Goal: Transaction & Acquisition: Purchase product/service

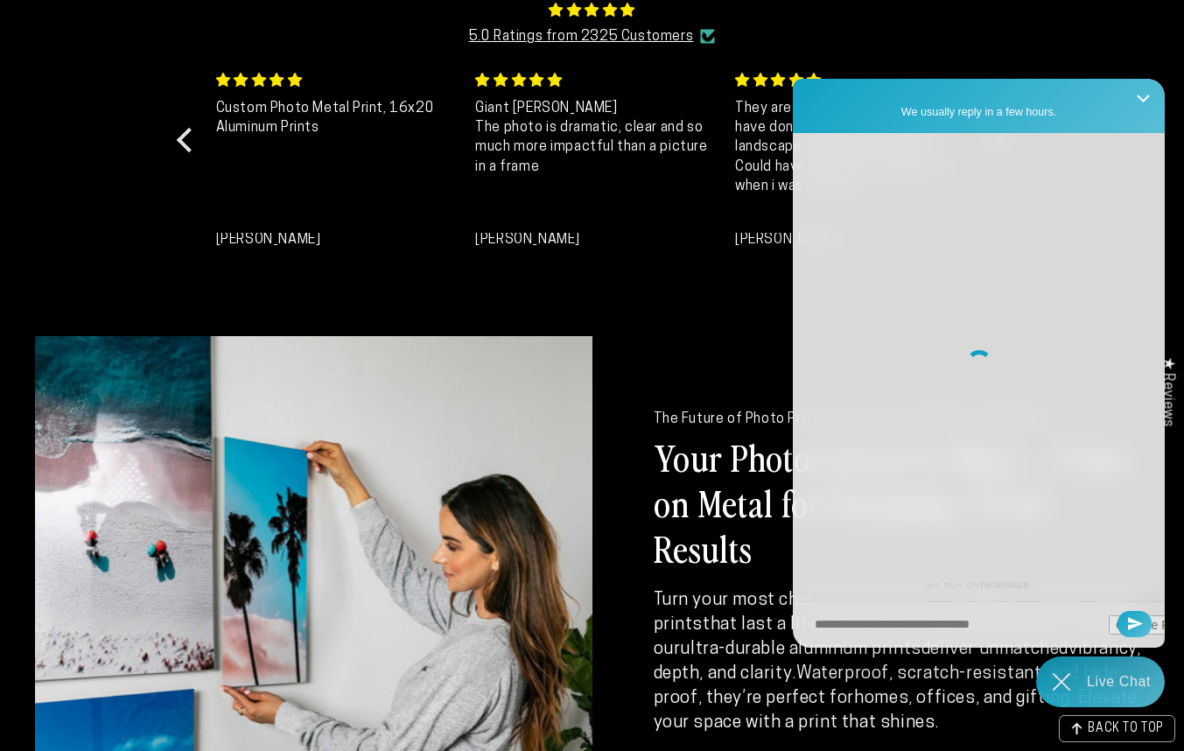
scroll to position [590, 0]
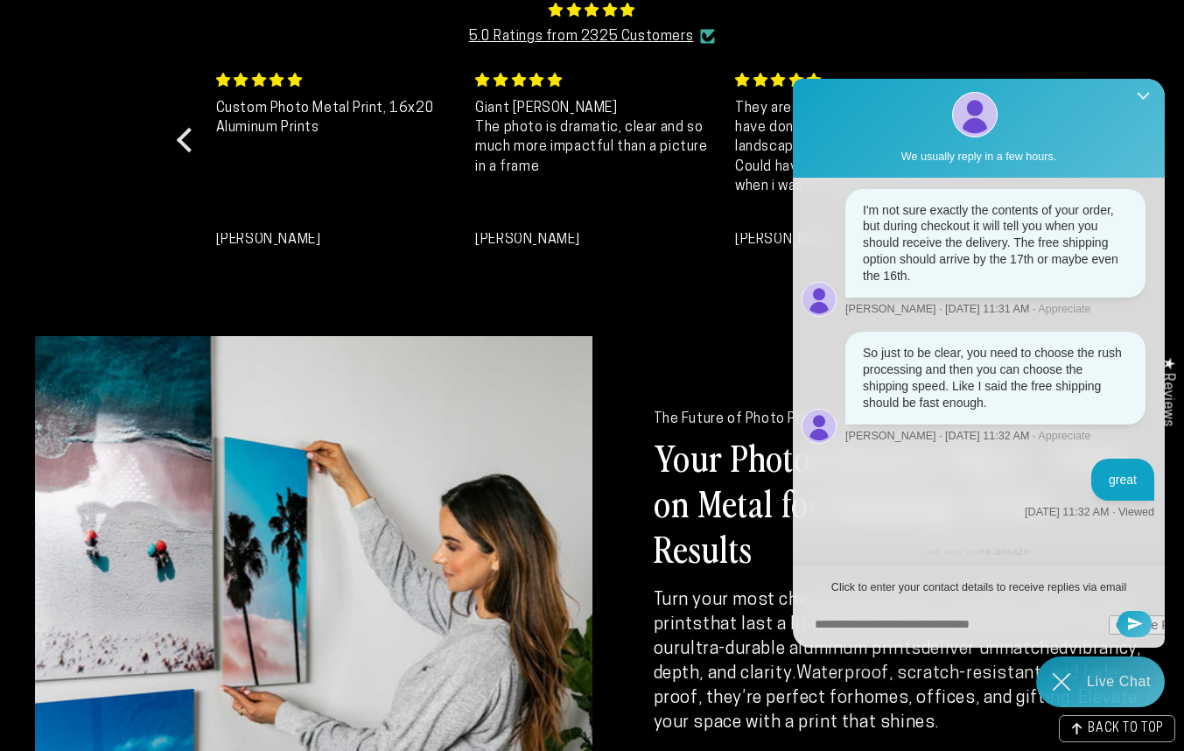
click at [1148, 102] on icon "Close Shoutbox" at bounding box center [1143, 98] width 13 height 13
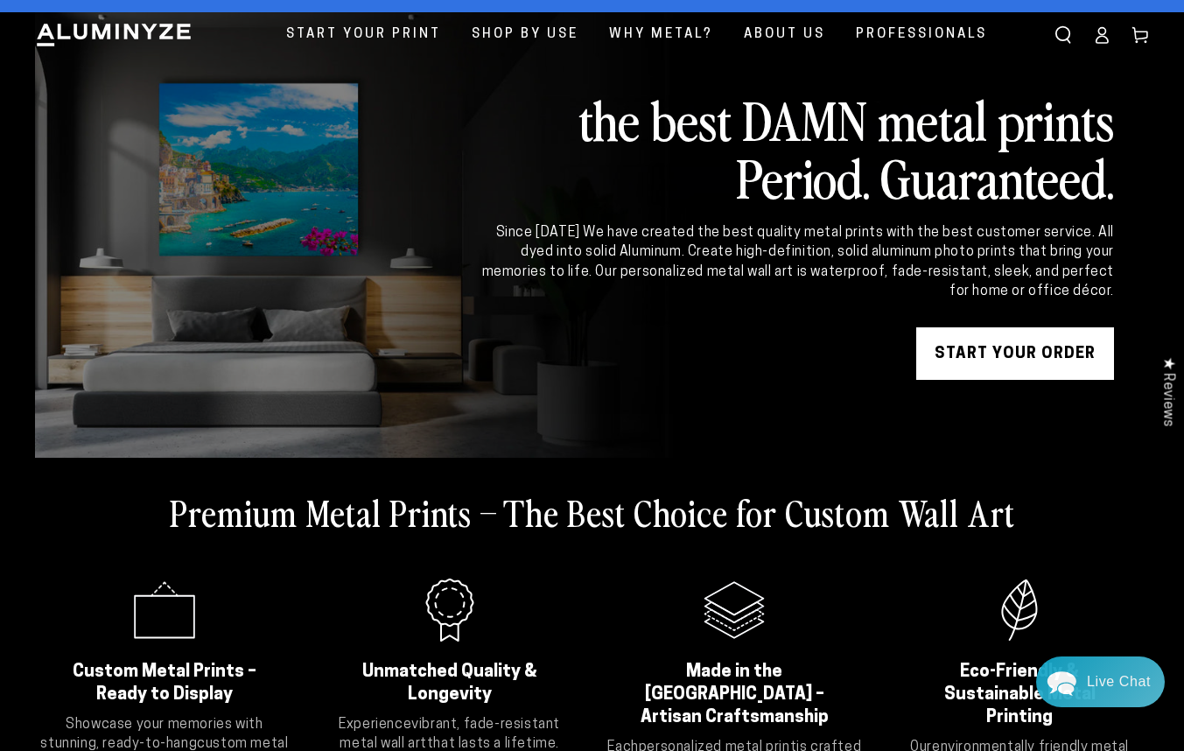
scroll to position [0, 0]
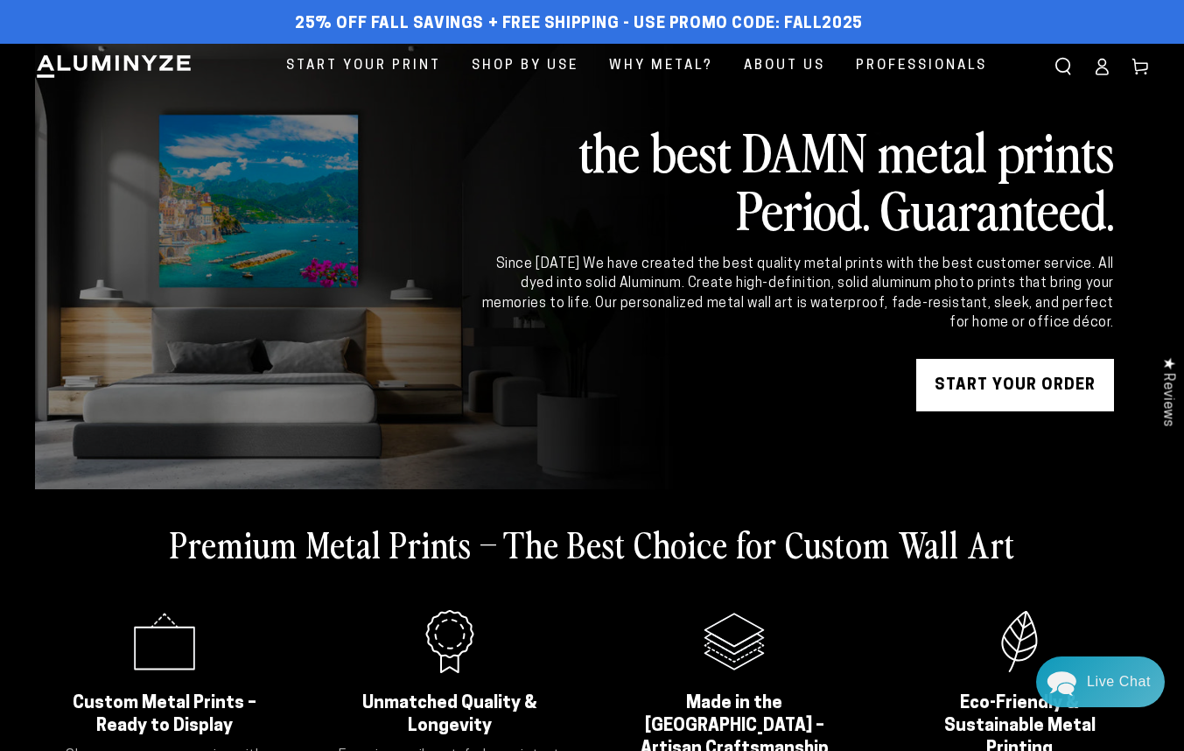
click at [1004, 383] on link "START YOUR Order" at bounding box center [1016, 385] width 198 height 53
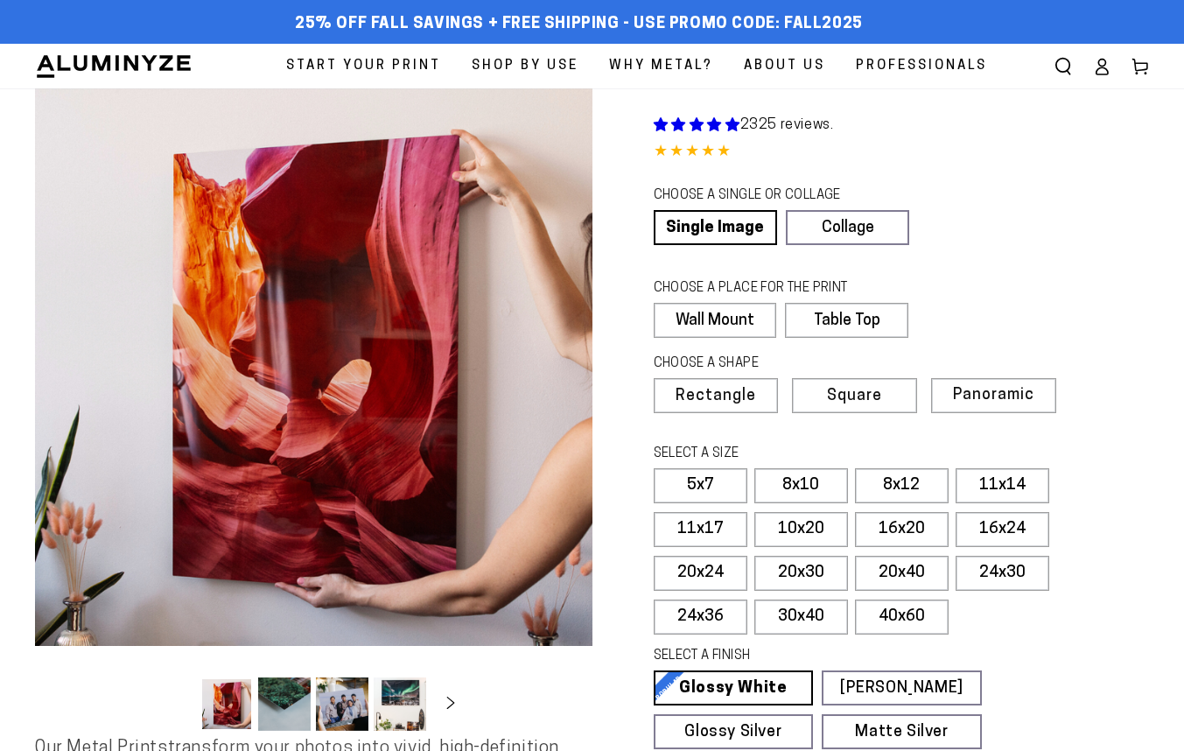
select select "**********"
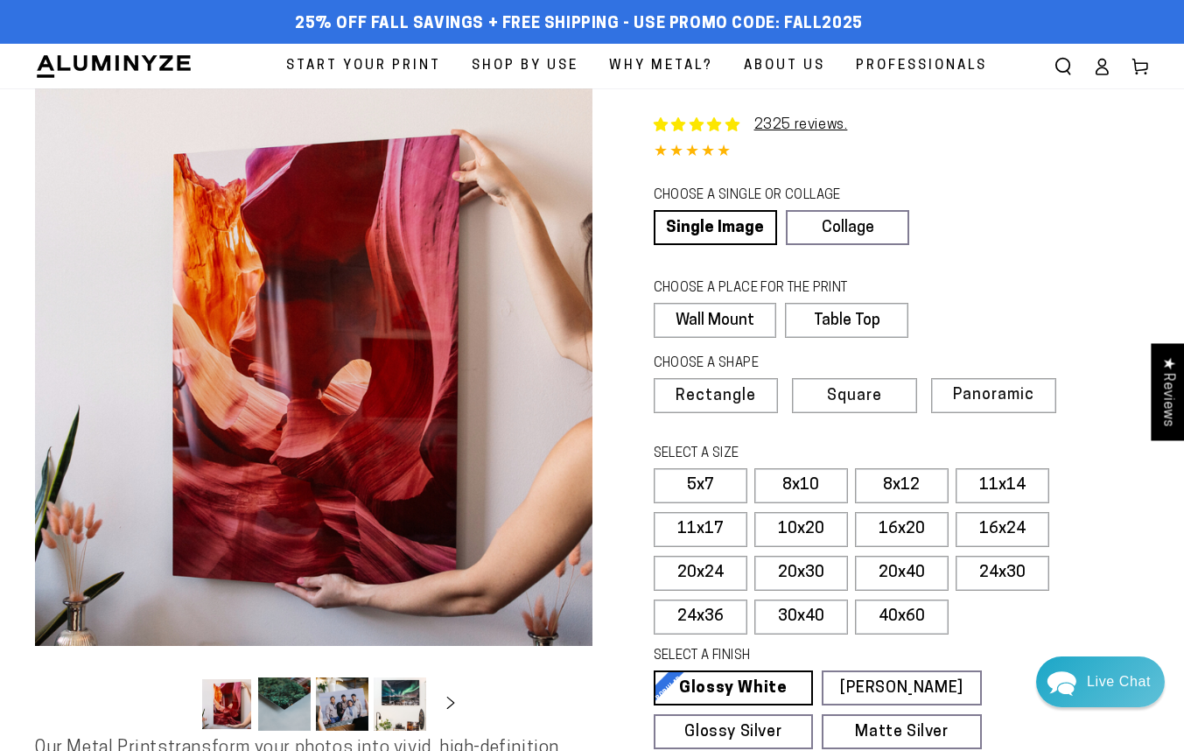
scroll to position [590, 0]
click at [896, 481] on label "8x12" at bounding box center [902, 485] width 94 height 35
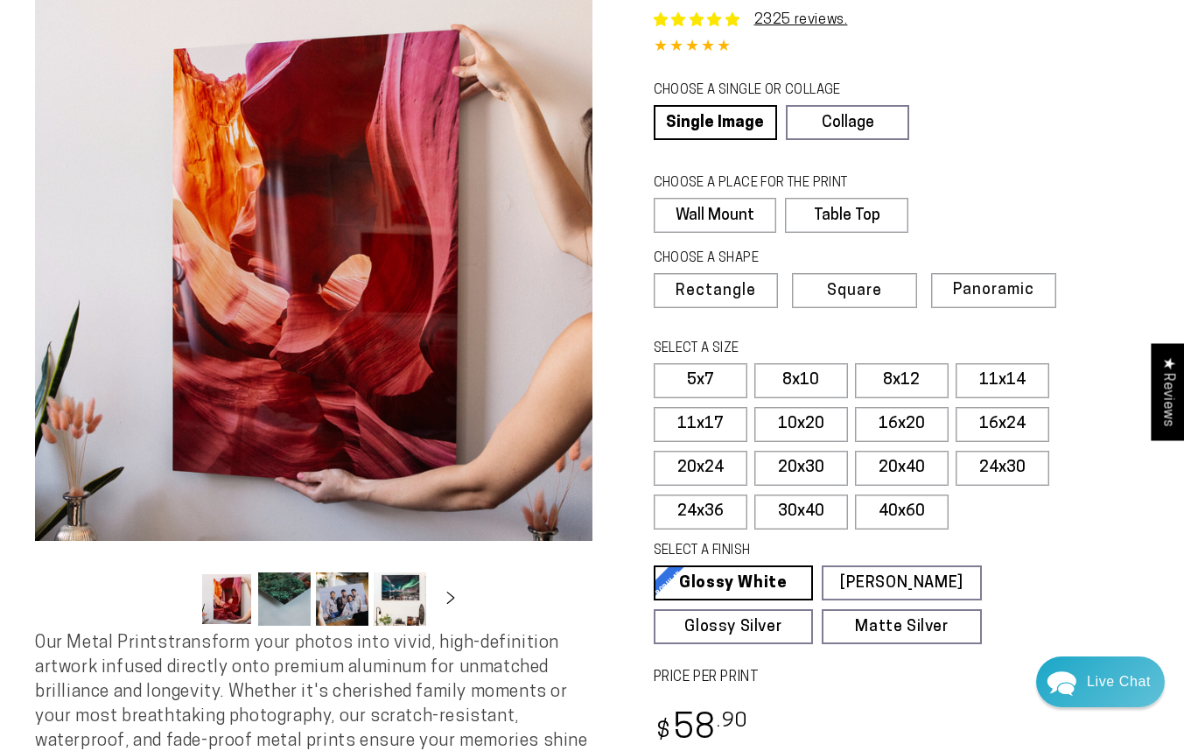
scroll to position [106, 0]
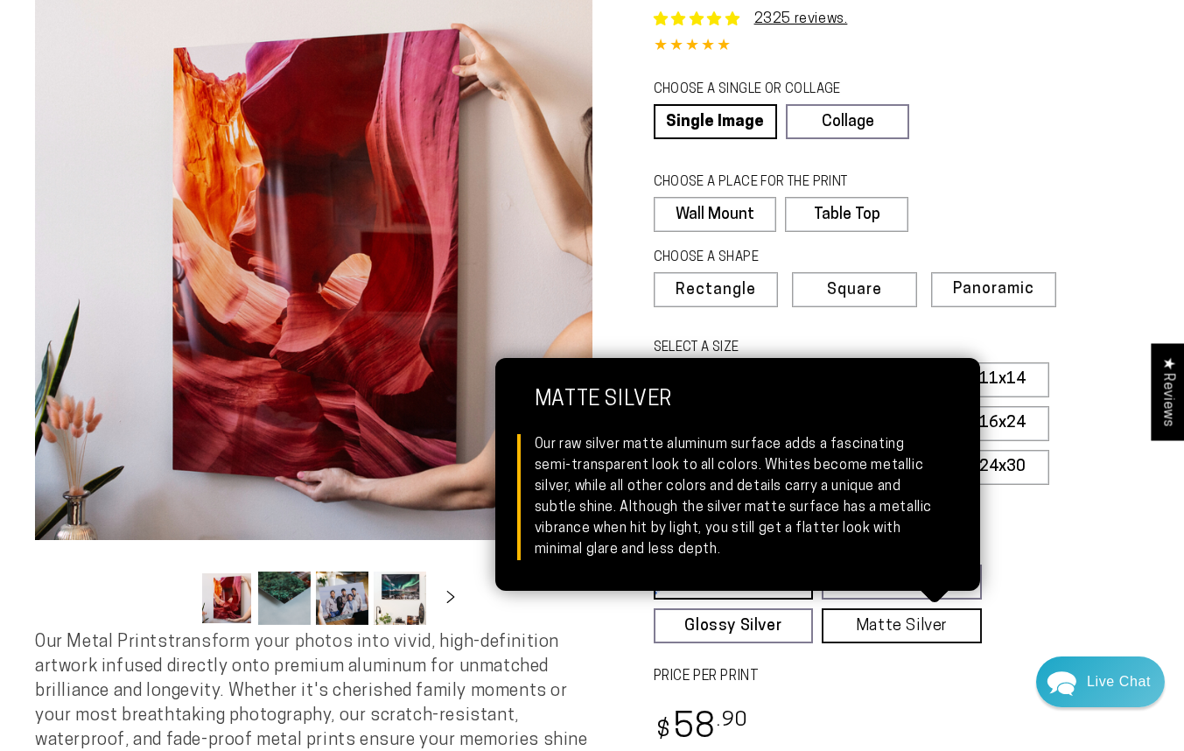
click at [882, 628] on link "Matte Silver Matte Silver Our raw silver matte aluminum surface adds a fascinat…" at bounding box center [902, 625] width 160 height 35
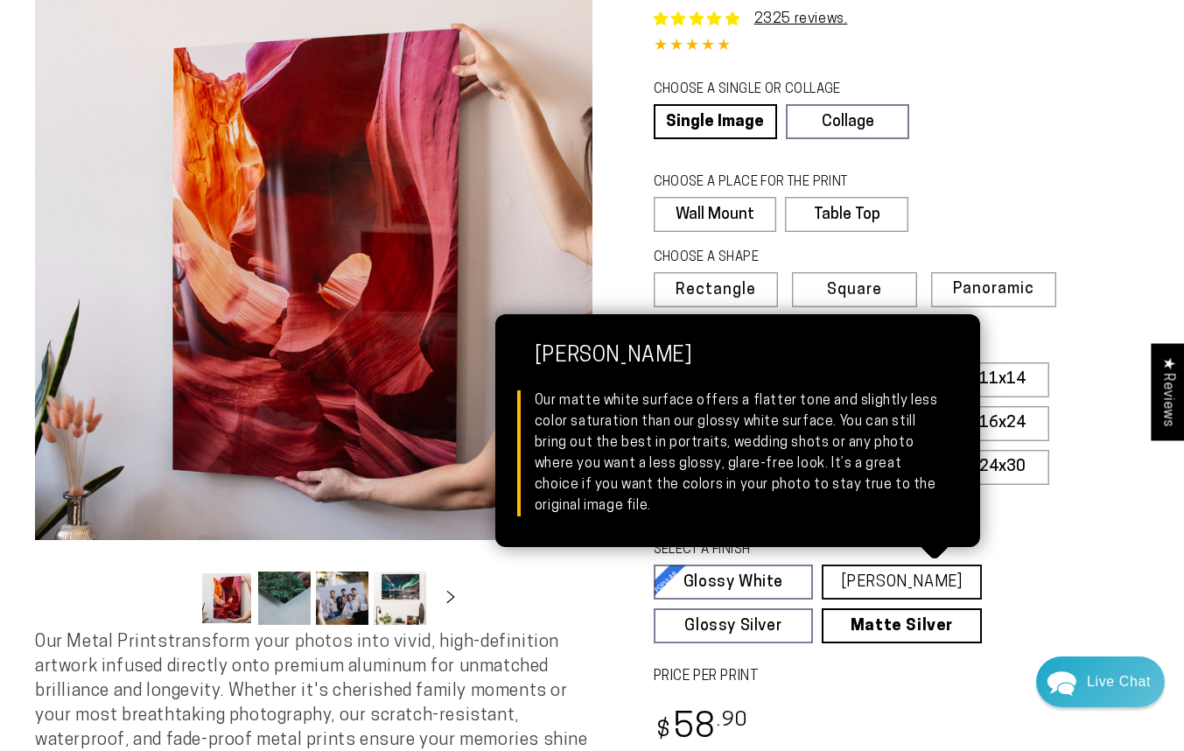
click at [910, 582] on link "Matte White Matte White Our matte white surface offers a flatter tone and sligh…" at bounding box center [902, 582] width 160 height 35
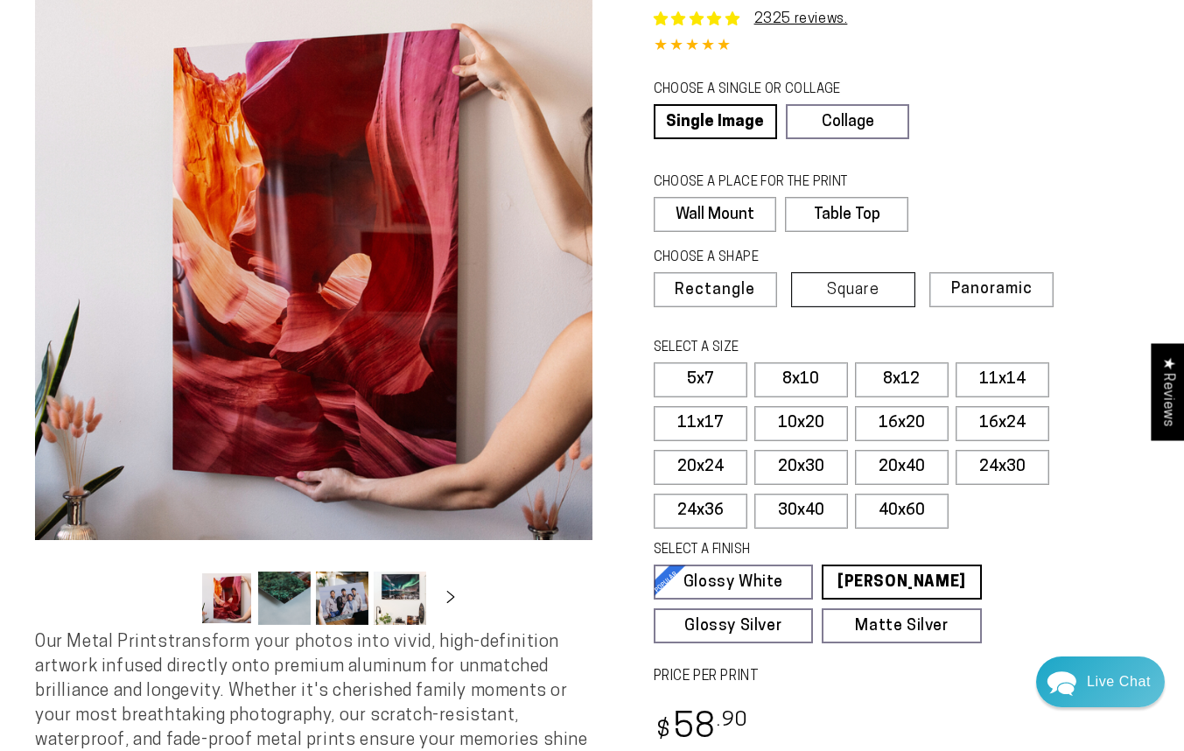
click at [872, 285] on span "Square" at bounding box center [853, 291] width 53 height 16
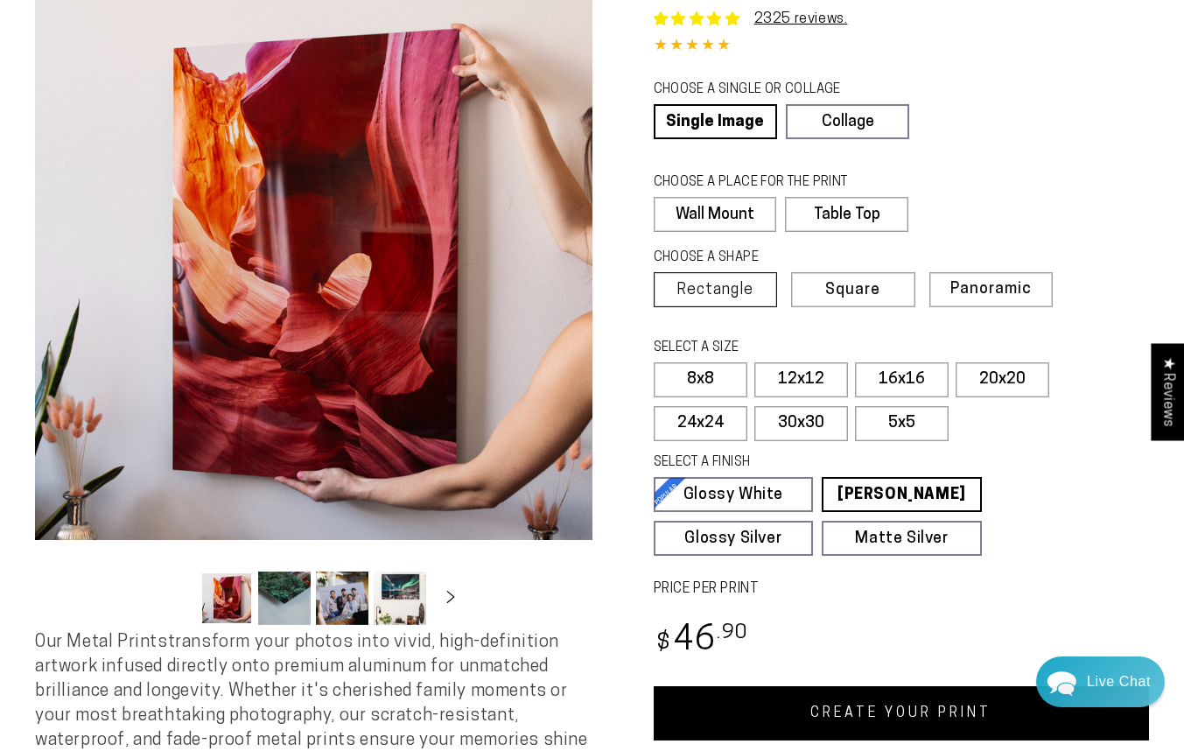
click at [735, 280] on label "Rectangle" at bounding box center [716, 289] width 124 height 35
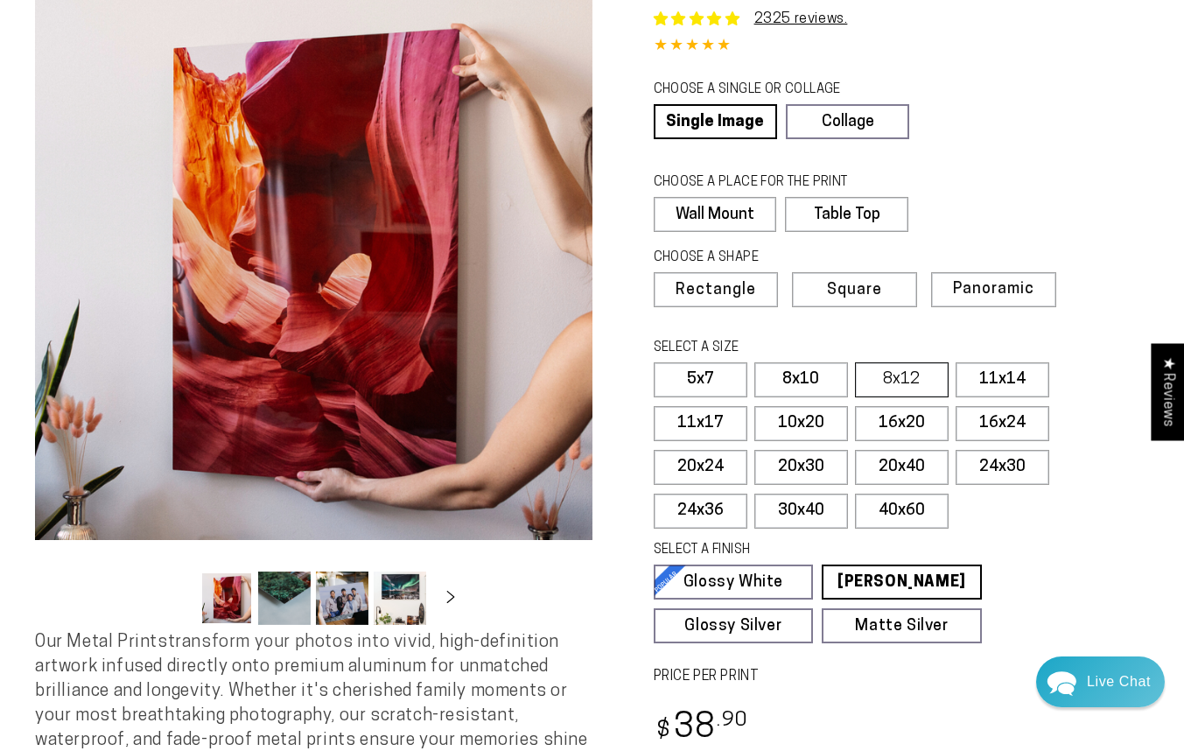
click at [901, 370] on label "8x12" at bounding box center [902, 379] width 94 height 35
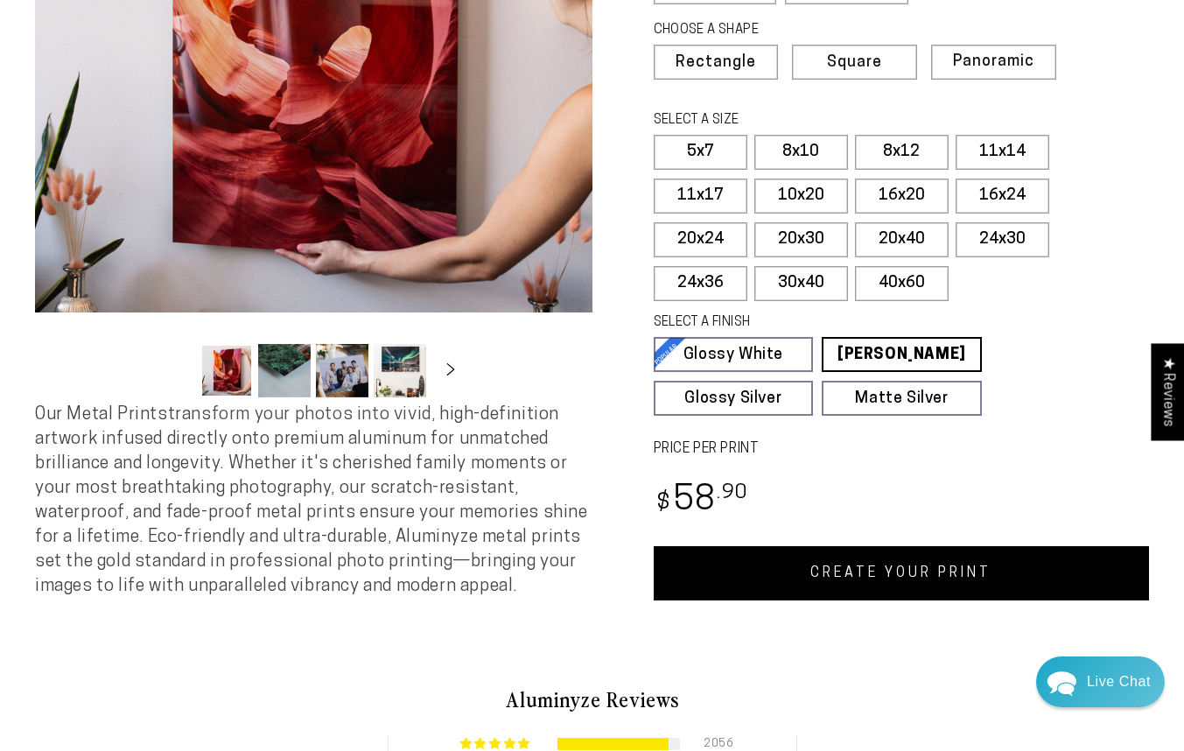
scroll to position [344, 0]
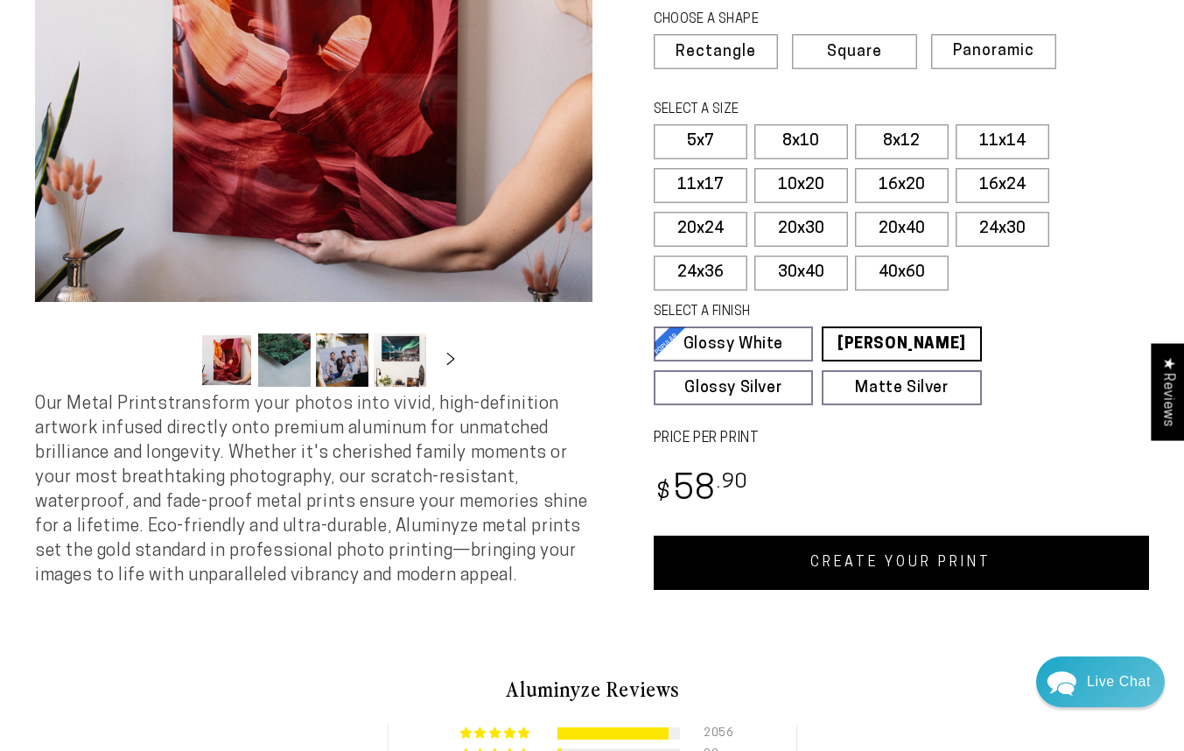
click at [892, 563] on link "CREATE YOUR PRINT" at bounding box center [902, 563] width 496 height 54
